Goal: Find specific page/section: Find specific page/section

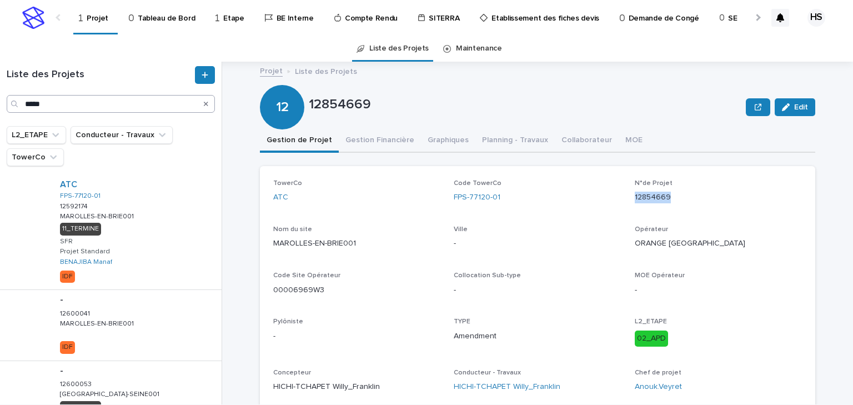
scroll to position [340, 0]
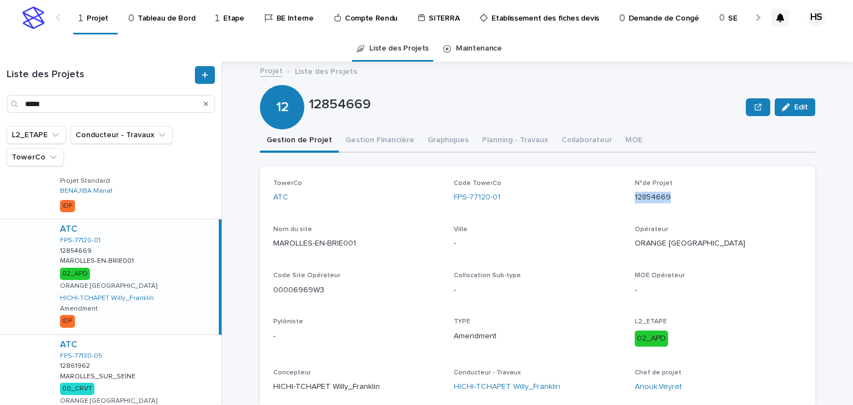
drag, startPoint x: 118, startPoint y: 256, endPoint x: 429, endPoint y: 303, distance: 313.9
click at [118, 256] on p "MAROLLES-EN-BRIE001" at bounding box center [98, 260] width 76 height 10
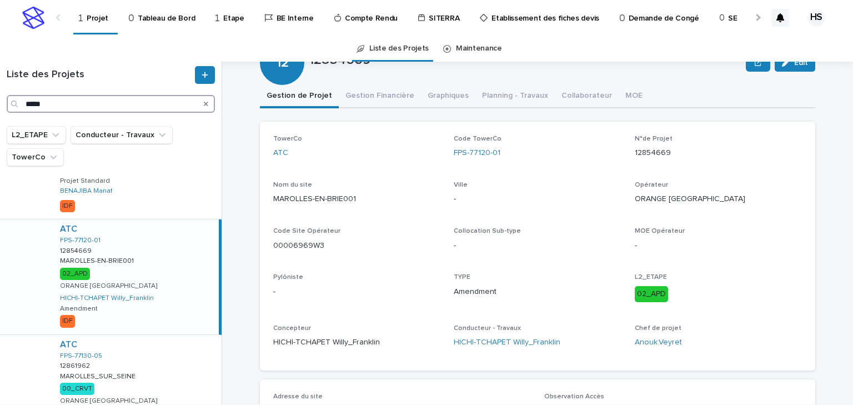
drag, startPoint x: 64, startPoint y: 100, endPoint x: -52, endPoint y: 102, distance: 116.6
click at [0, 102] on html "Projet Tableau de Bord Etape BE Interne Compte Rendu SITERRA Etablissement des …" at bounding box center [426, 202] width 853 height 405
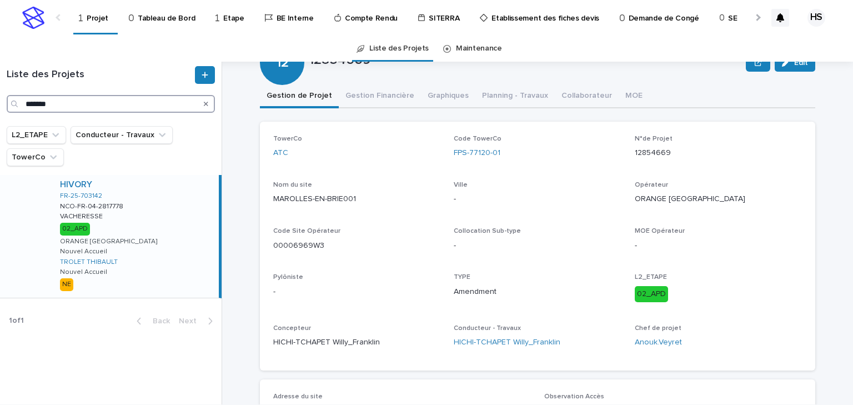
type input "*******"
click at [145, 220] on div "HIVORY FR-25-703142 NCO-FR-04-2817778 NCO-FR-04-2817778 VACHERESSE VACHERESSE 0…" at bounding box center [135, 236] width 168 height 123
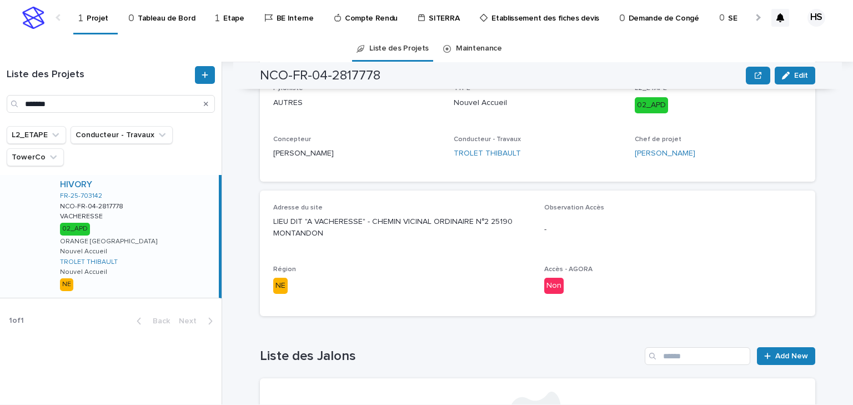
scroll to position [336, 0]
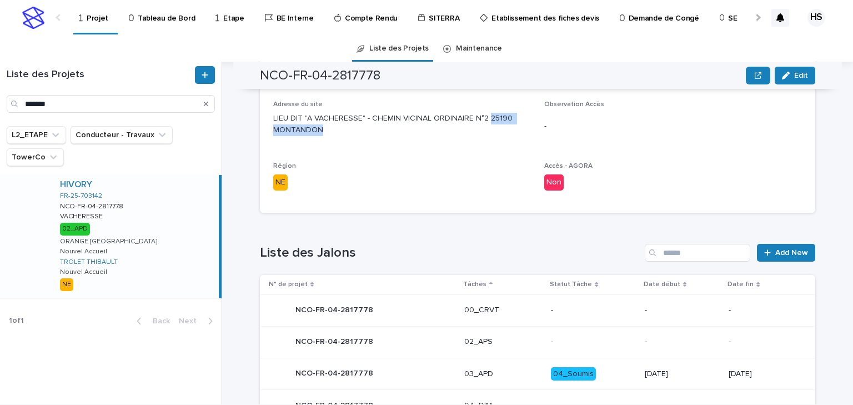
drag, startPoint x: 319, startPoint y: 128, endPoint x: 483, endPoint y: 117, distance: 164.7
click at [483, 117] on p "LIEU DIT "A VACHERESSE" - CHEMIN VICINAL ORDINAIRE N°2 25190 MONTANDON" at bounding box center [402, 124] width 258 height 23
copy p "25190 MONTANDON"
